Goal: Information Seeking & Learning: Learn about a topic

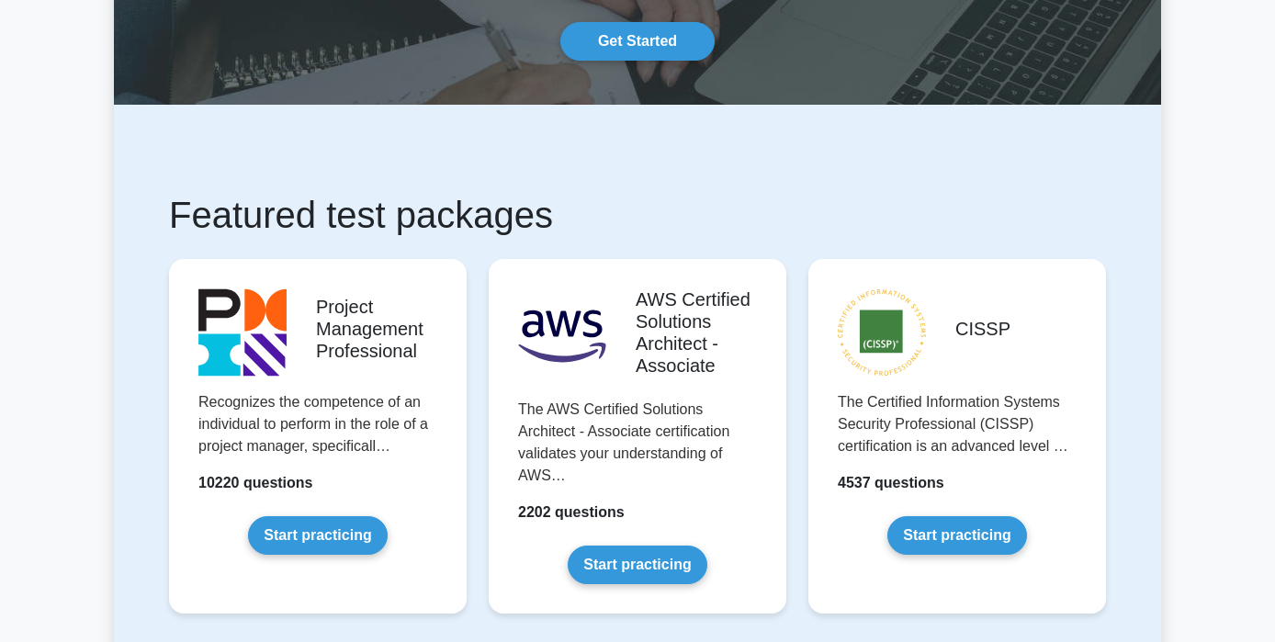
scroll to position [167, 0]
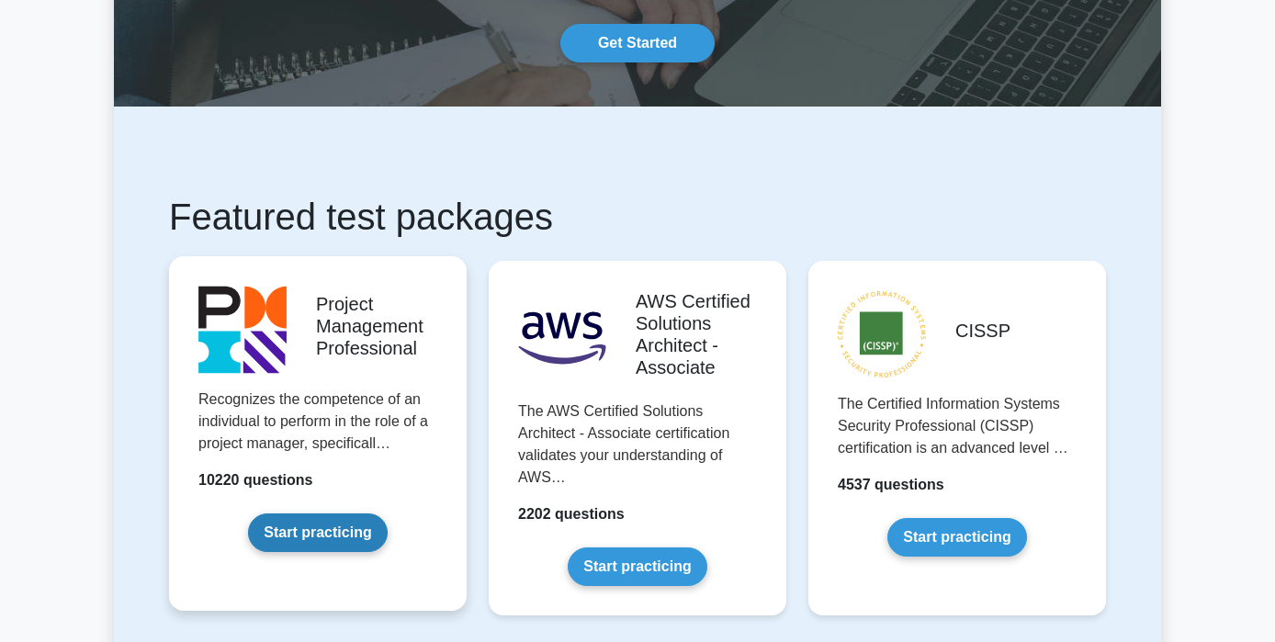
click at [356, 536] on link "Start practicing" at bounding box center [317, 533] width 139 height 39
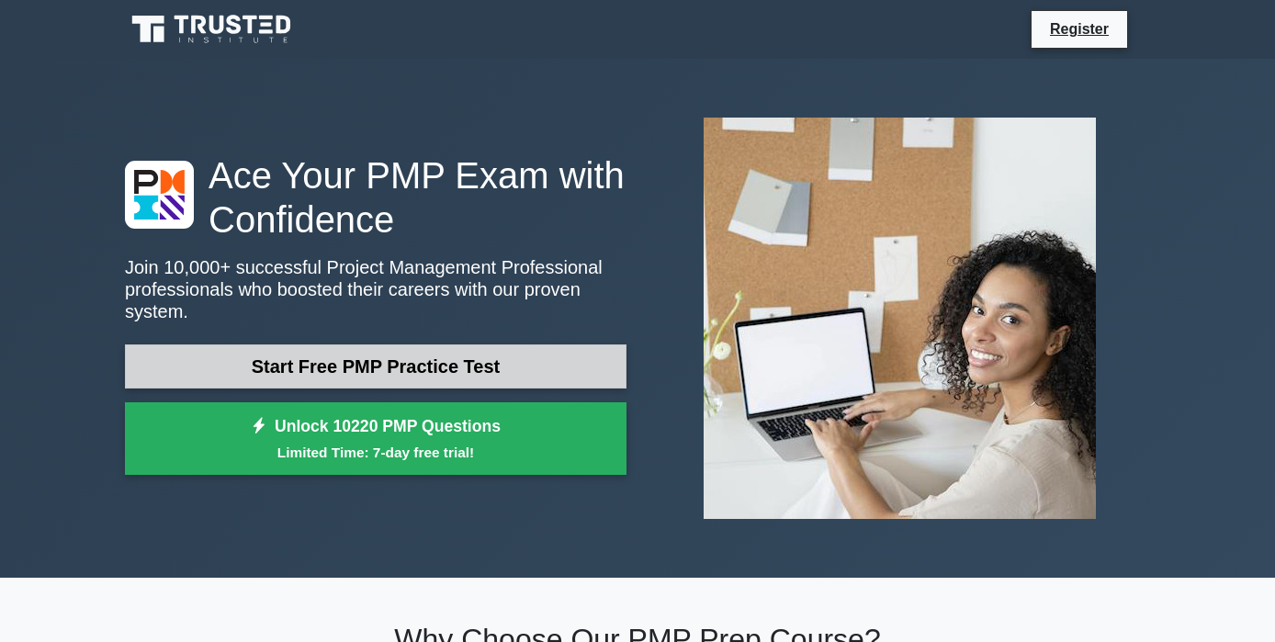
click at [344, 373] on link "Start Free PMP Practice Test" at bounding box center [376, 367] width 502 height 44
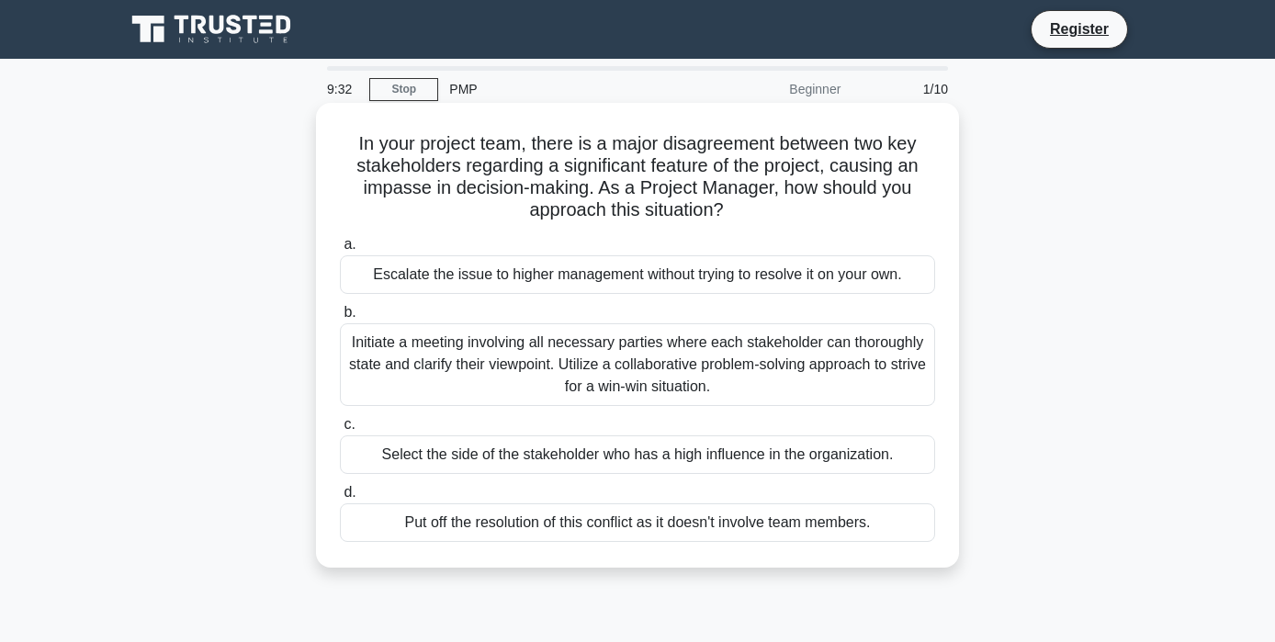
click at [423, 351] on div "Initiate a meeting involving all necessary parties where each stakeholder can t…" at bounding box center [637, 364] width 595 height 83
click at [340, 319] on input "b. Initiate a meeting involving all necessary parties where each stakeholder ca…" at bounding box center [340, 313] width 0 height 12
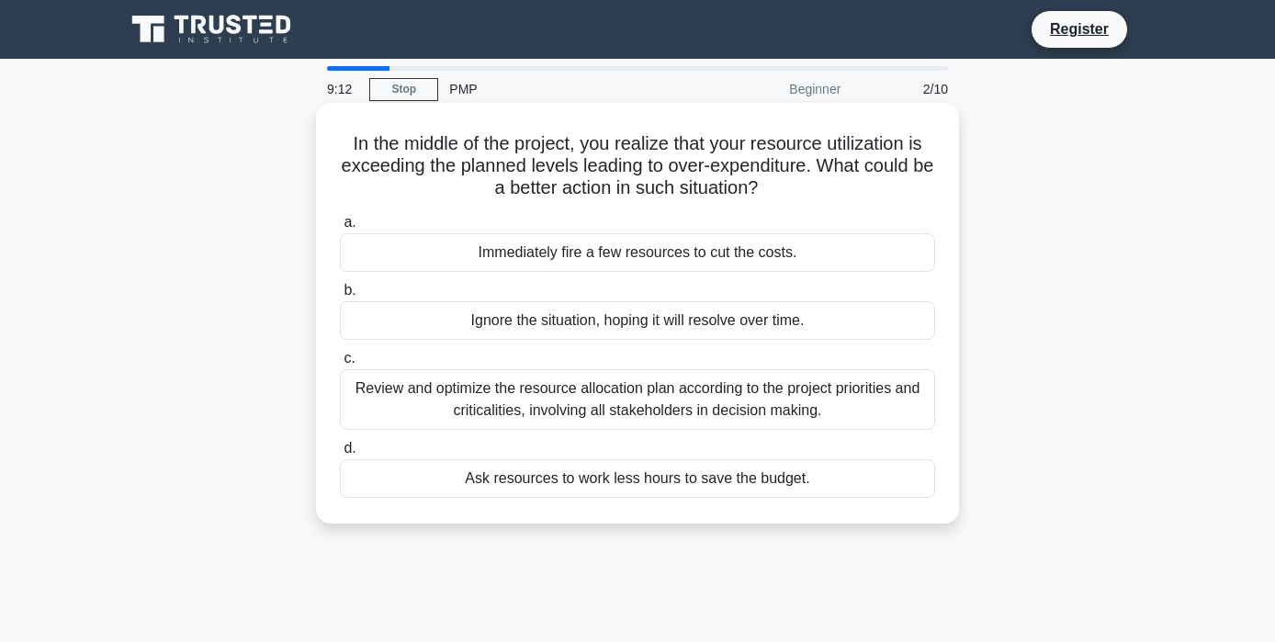
click at [415, 393] on div "Review and optimize the resource allocation plan according to the project prior…" at bounding box center [637, 399] width 595 height 61
click at [340, 365] on input "c. Review and optimize the resource allocation plan according to the project pr…" at bounding box center [340, 359] width 0 height 12
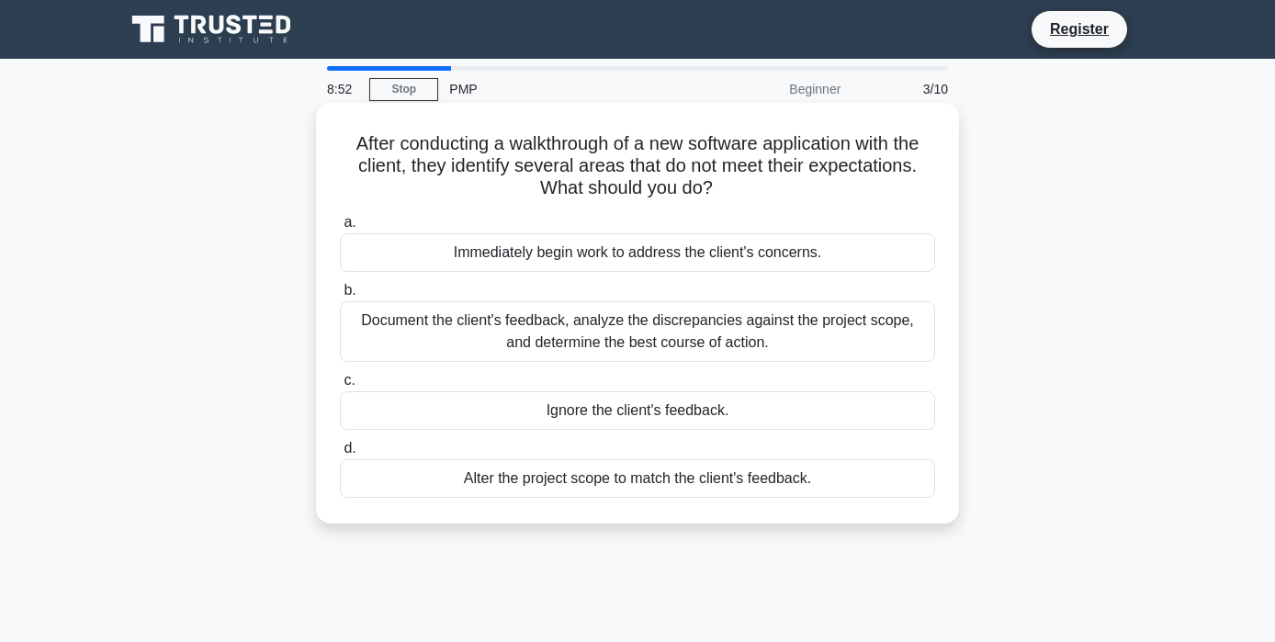
click at [655, 325] on div "Document the client's feedback, analyze the discrepancies against the project s…" at bounding box center [637, 331] width 595 height 61
click at [340, 297] on input "b. Document the client's feedback, analyze the discrepancies against the projec…" at bounding box center [340, 291] width 0 height 12
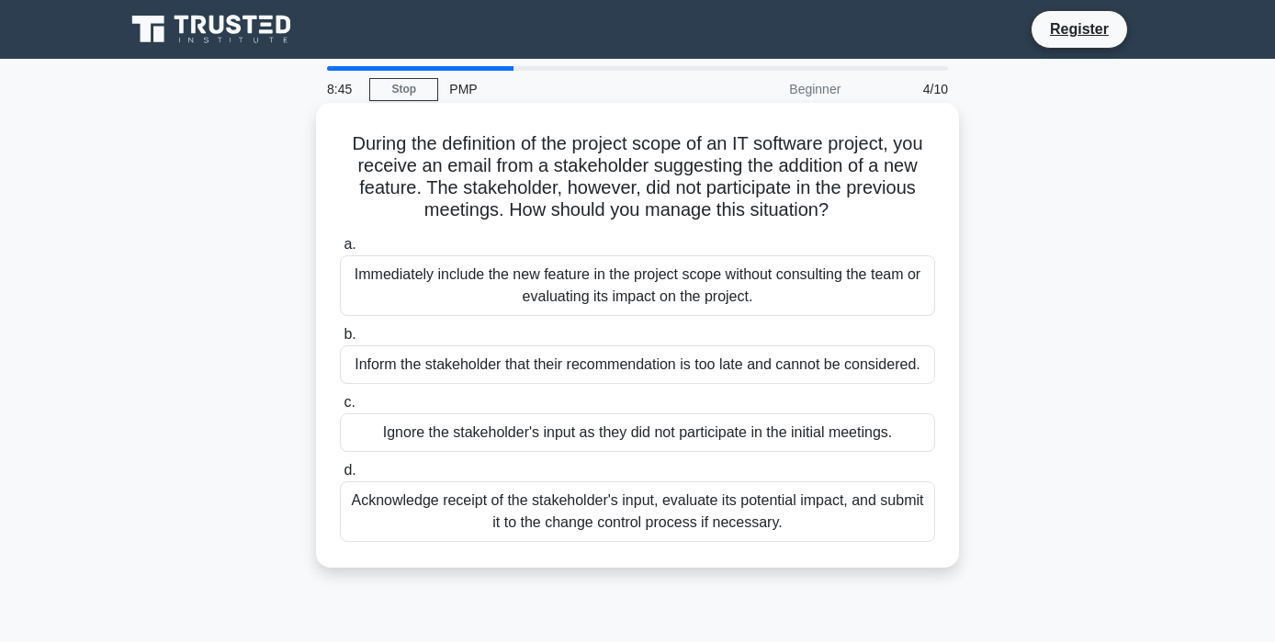
click at [609, 520] on div "Acknowledge receipt of the stakeholder's input, evaluate its potential impact, …" at bounding box center [637, 511] width 595 height 61
click at [340, 477] on input "d. Acknowledge receipt of the stakeholder's input, evaluate its potential impac…" at bounding box center [340, 471] width 0 height 12
